Goal: Use online tool/utility: Utilize a website feature to perform a specific function

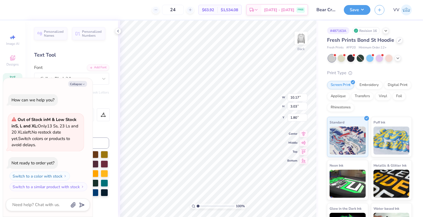
type textarea "x"
type input "6.77"
type input "7.04"
type input "4.23"
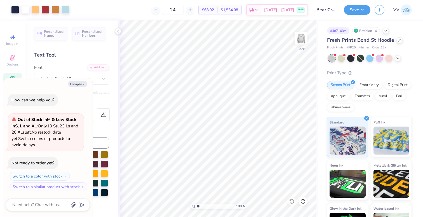
type textarea "x"
click at [294, 99] on input "10.90" at bounding box center [297, 102] width 20 height 8
type input "10.5"
type textarea "x"
type input "9.79"
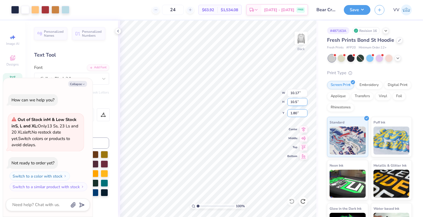
type input "10.50"
type input "2"
type textarea "x"
type input "2.00"
click at [257, 88] on div "100 % Back W 9.79 9.79 " H 10.50 10.50 " Y 2.00 2.00 " Center Middle Top Bottom" at bounding box center [218, 118] width 200 height 196
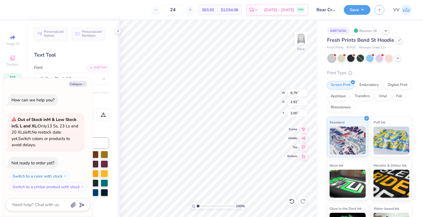
type textarea "x"
type input "1.99"
type textarea "x"
type input "8.04"
type input "0.80"
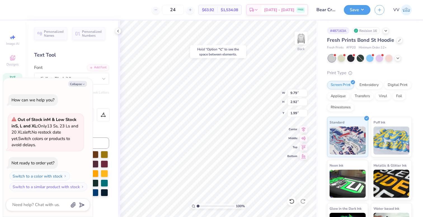
type input "11.70"
type textarea "x"
type input "11.68"
click at [78, 80] on div "Collapse How can we help you? Out of Stock in M & Low Stock in S, L and XL : On…" at bounding box center [47, 147] width 89 height 139
click at [78, 83] on button "Collapse" at bounding box center [77, 84] width 19 height 6
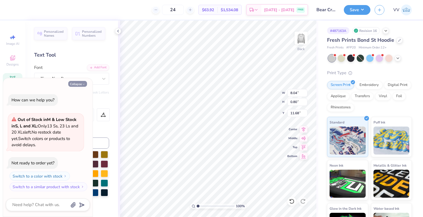
type textarea "x"
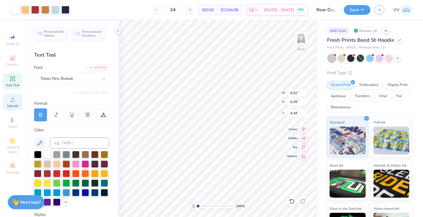
click at [15, 102] on icon at bounding box center [12, 99] width 7 height 7
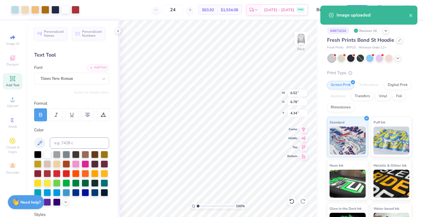
type input "7.21"
type input "13.43"
type input "0.54"
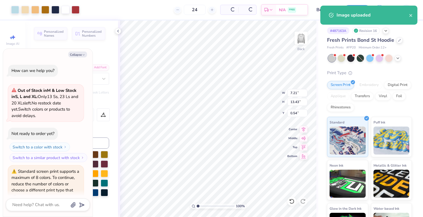
scroll to position [26, 0]
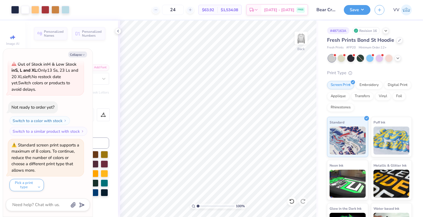
type textarea "x"
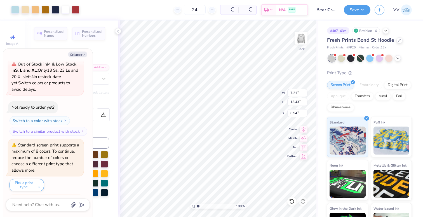
scroll to position [82, 0]
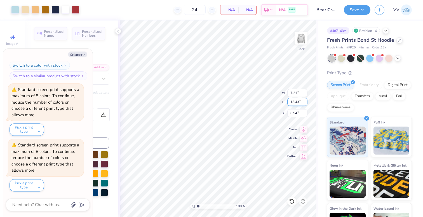
click at [290, 103] on input "13.43" at bounding box center [297, 102] width 20 height 8
type input "6.78"
type textarea "x"
type input "3.64"
type input "3.86"
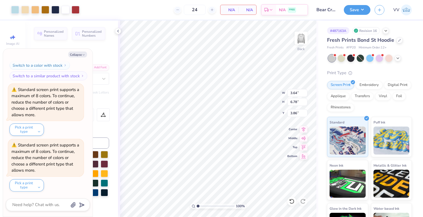
type textarea "x"
type input "4.34"
type textarea "x"
type input "6.52"
type textarea "x"
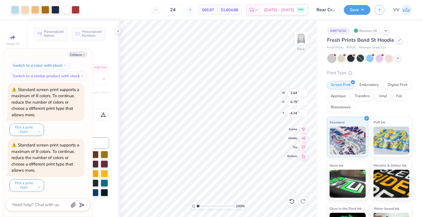
type input "4.29"
type textarea "x"
type input "3.78"
type input "7.04"
type input "4.03"
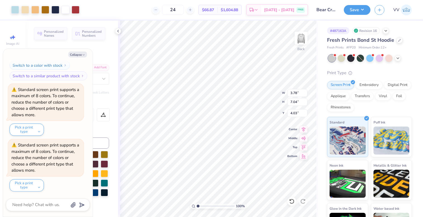
type textarea "x"
type input "4.02"
type textarea "x"
click at [298, 114] on input "1.99" at bounding box center [297, 113] width 20 height 8
type input "2"
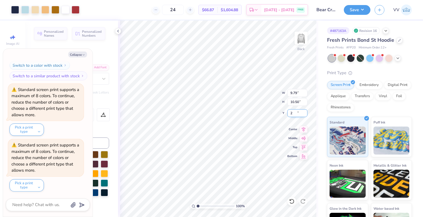
type textarea "x"
type input "2.00"
click at [359, 11] on button "Save" at bounding box center [356, 9] width 27 height 10
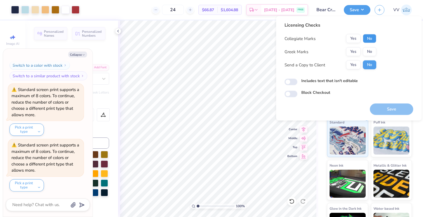
click at [369, 39] on button "No" at bounding box center [368, 38] width 13 height 9
click at [354, 52] on button "Yes" at bounding box center [353, 51] width 15 height 9
type textarea "x"
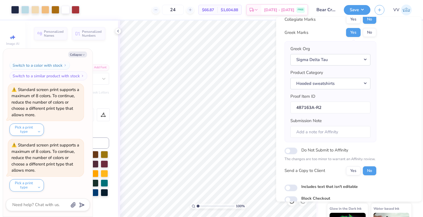
scroll to position [45, 0]
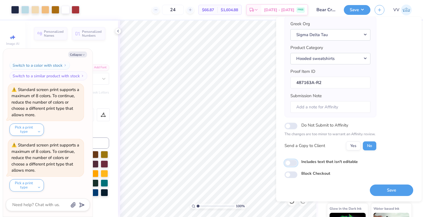
click at [293, 163] on input "Includes text that isn't editable" at bounding box center [290, 162] width 13 height 7
checkbox input "true"
click at [380, 189] on button "Save" at bounding box center [390, 189] width 43 height 11
type textarea "x"
